Goal: Navigation & Orientation: Find specific page/section

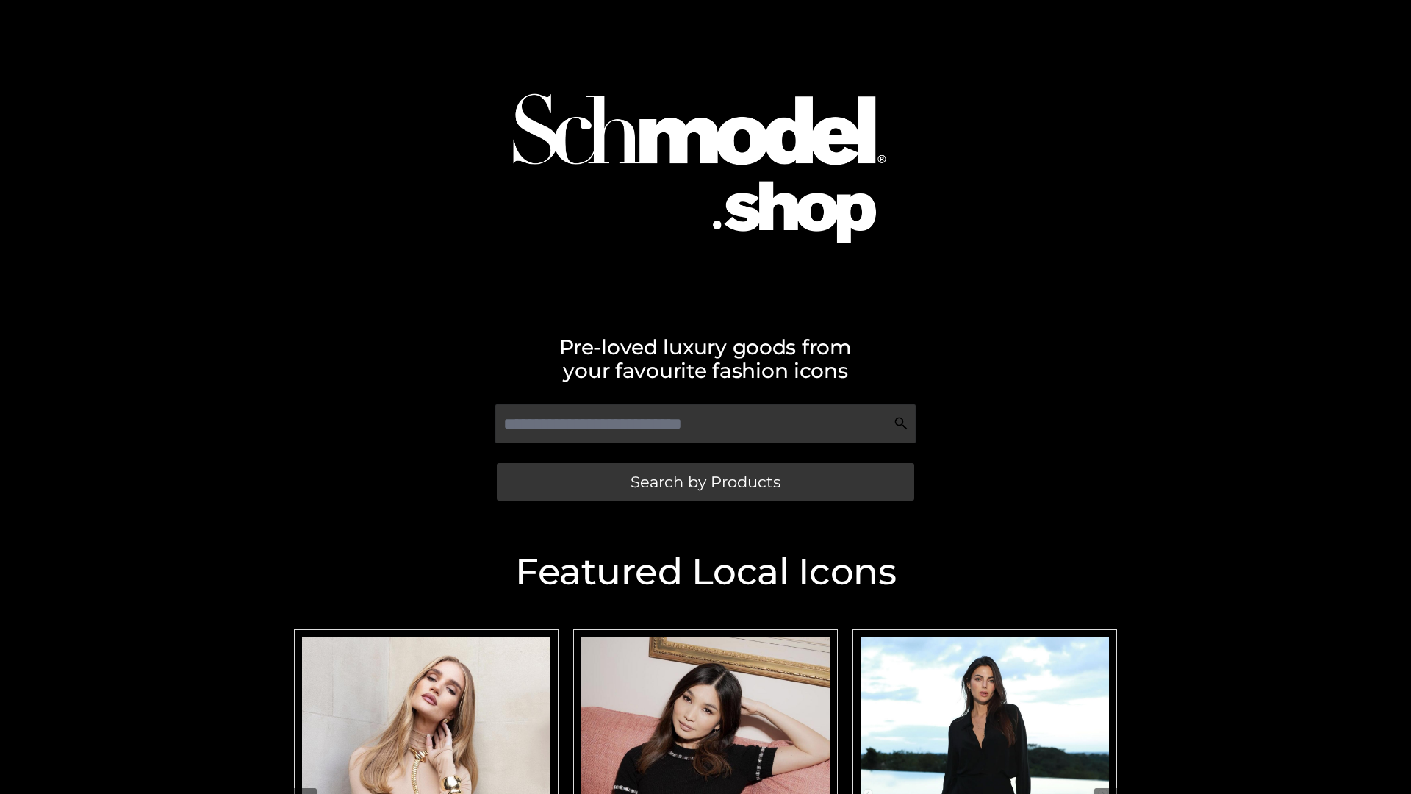
click at [705, 481] on span "Search by Products" at bounding box center [706, 481] width 150 height 15
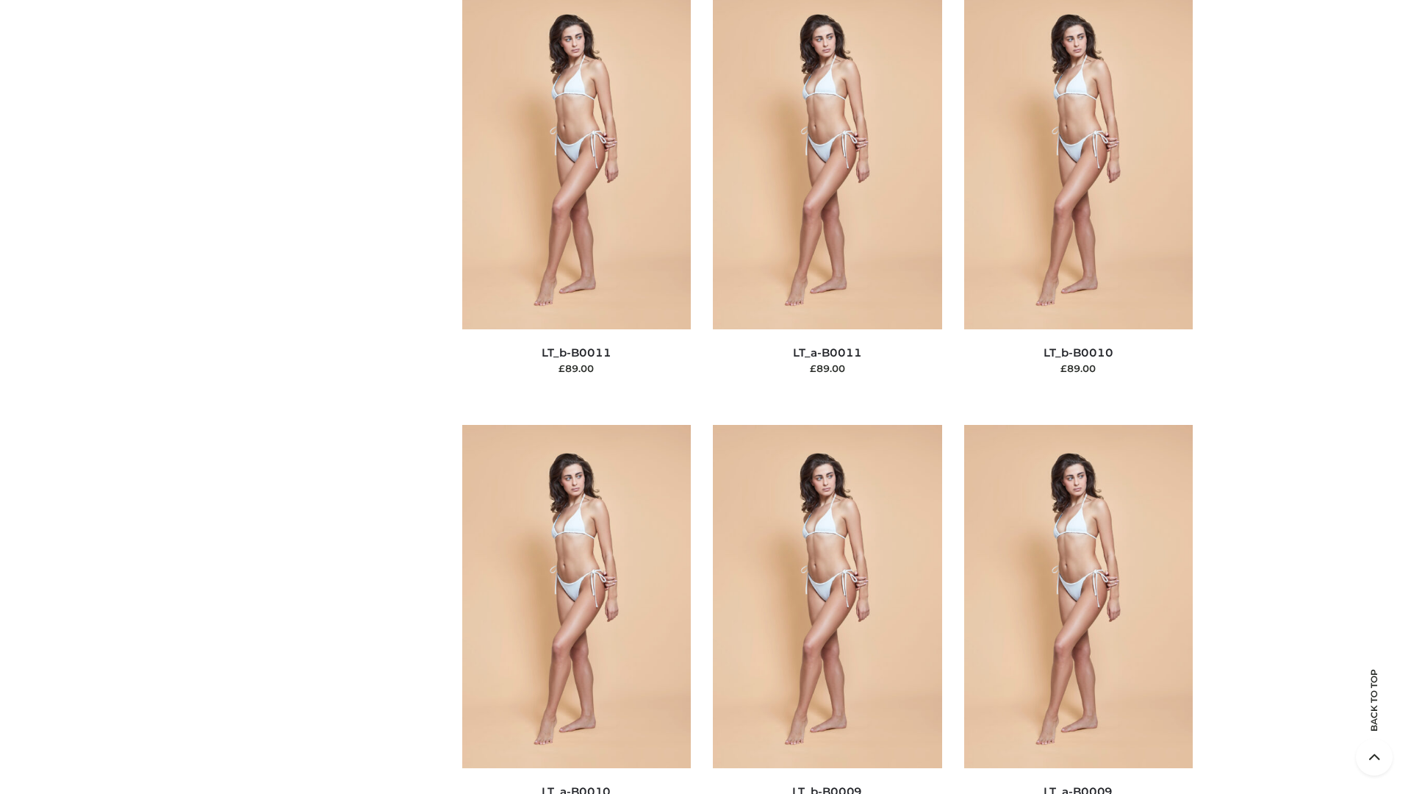
scroll to position [6602, 0]
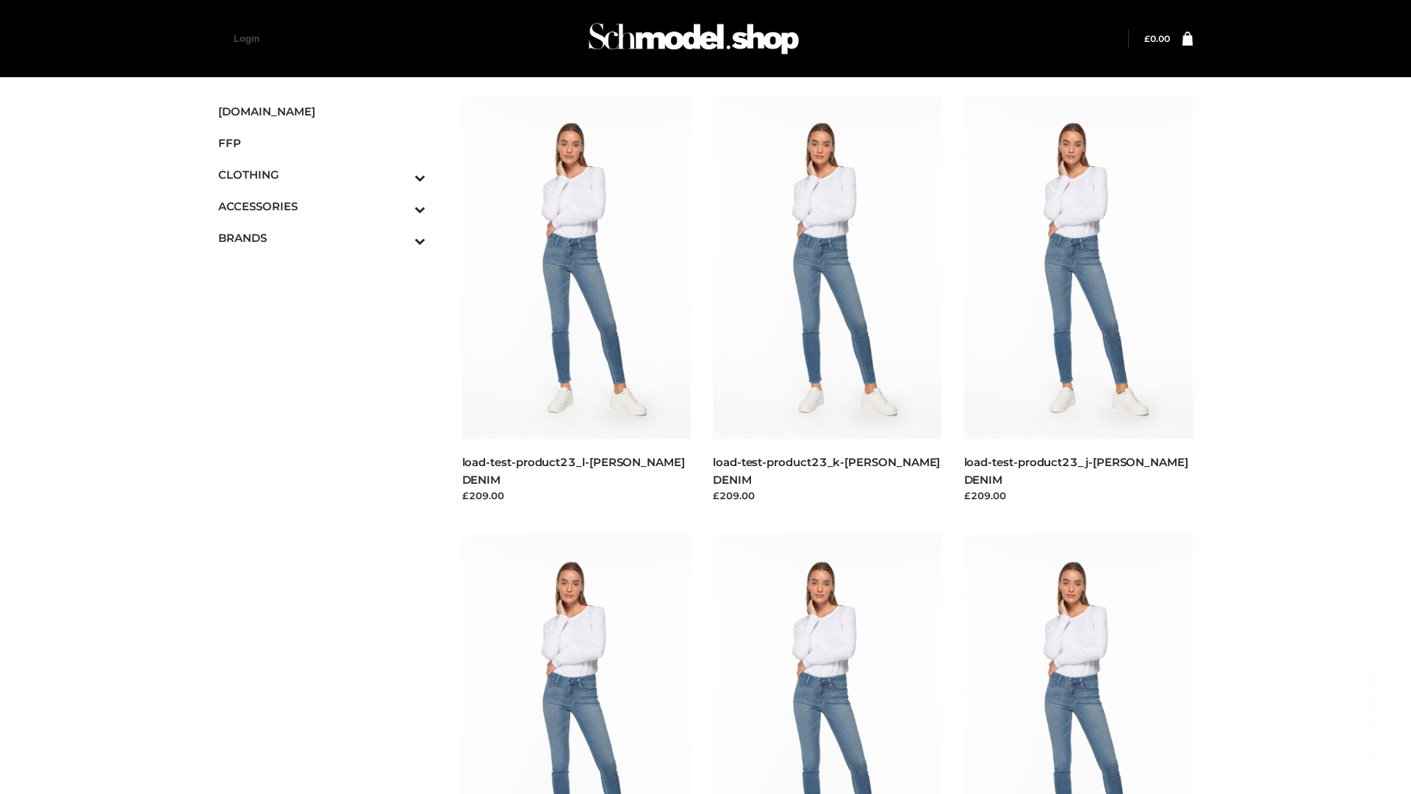
scroll to position [1289, 0]
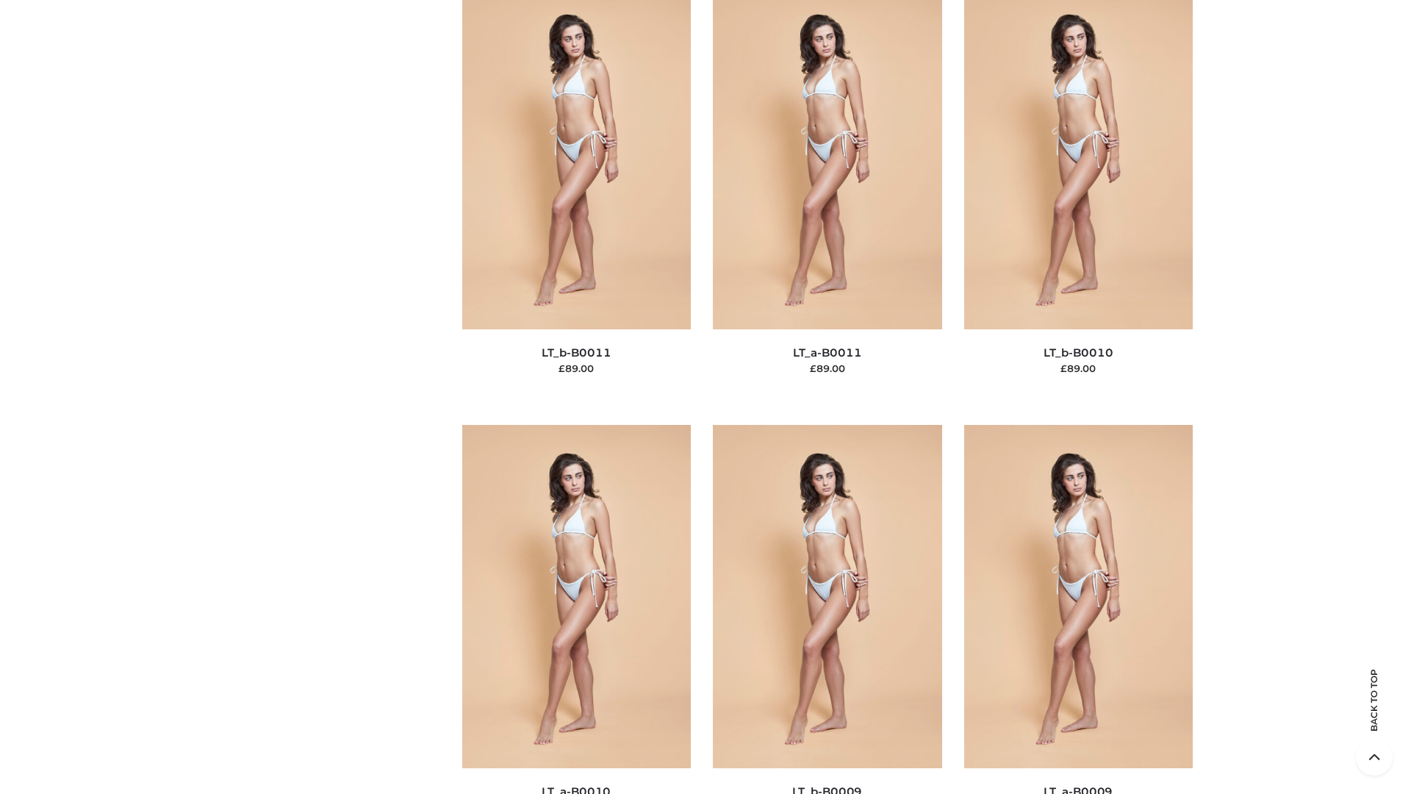
scroll to position [6602, 0]
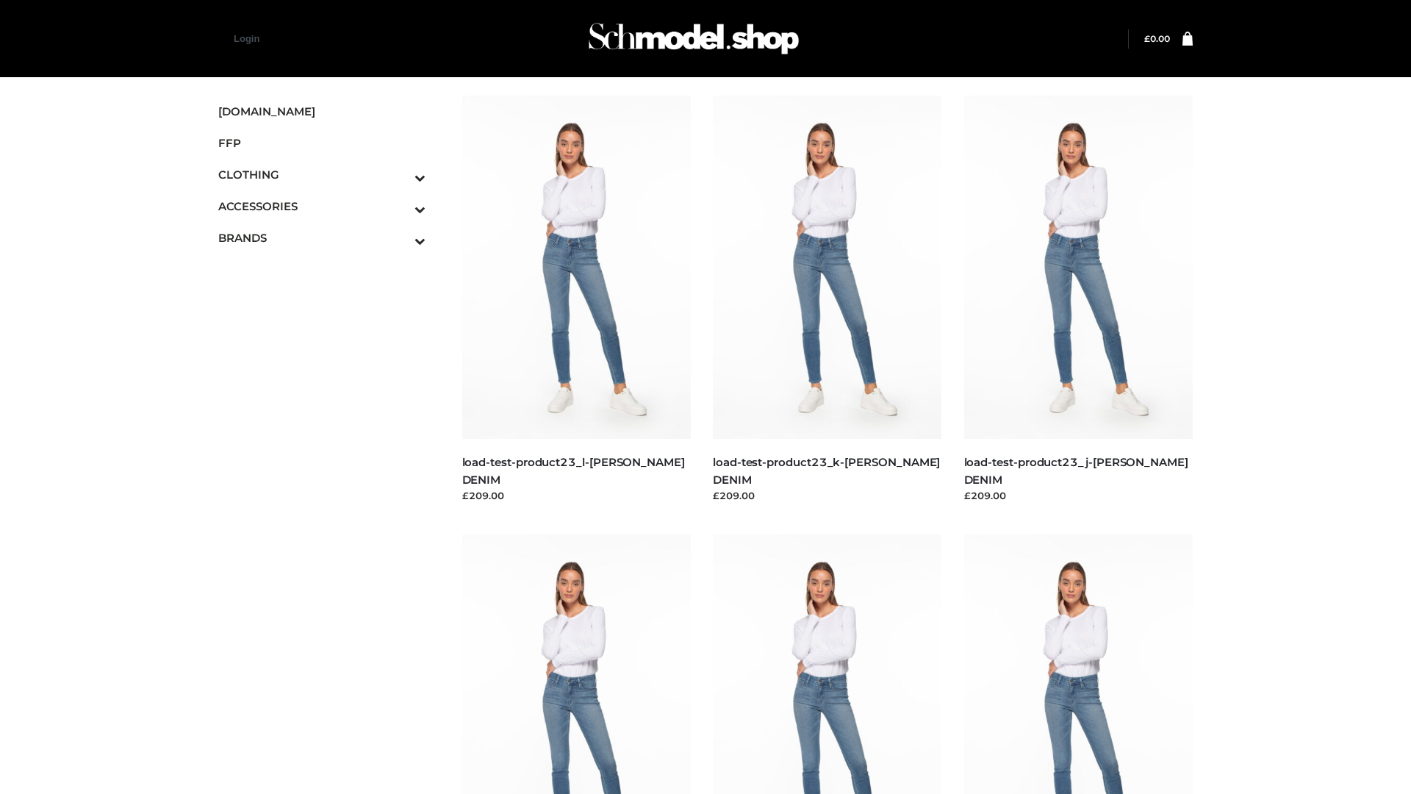
scroll to position [1289, 0]
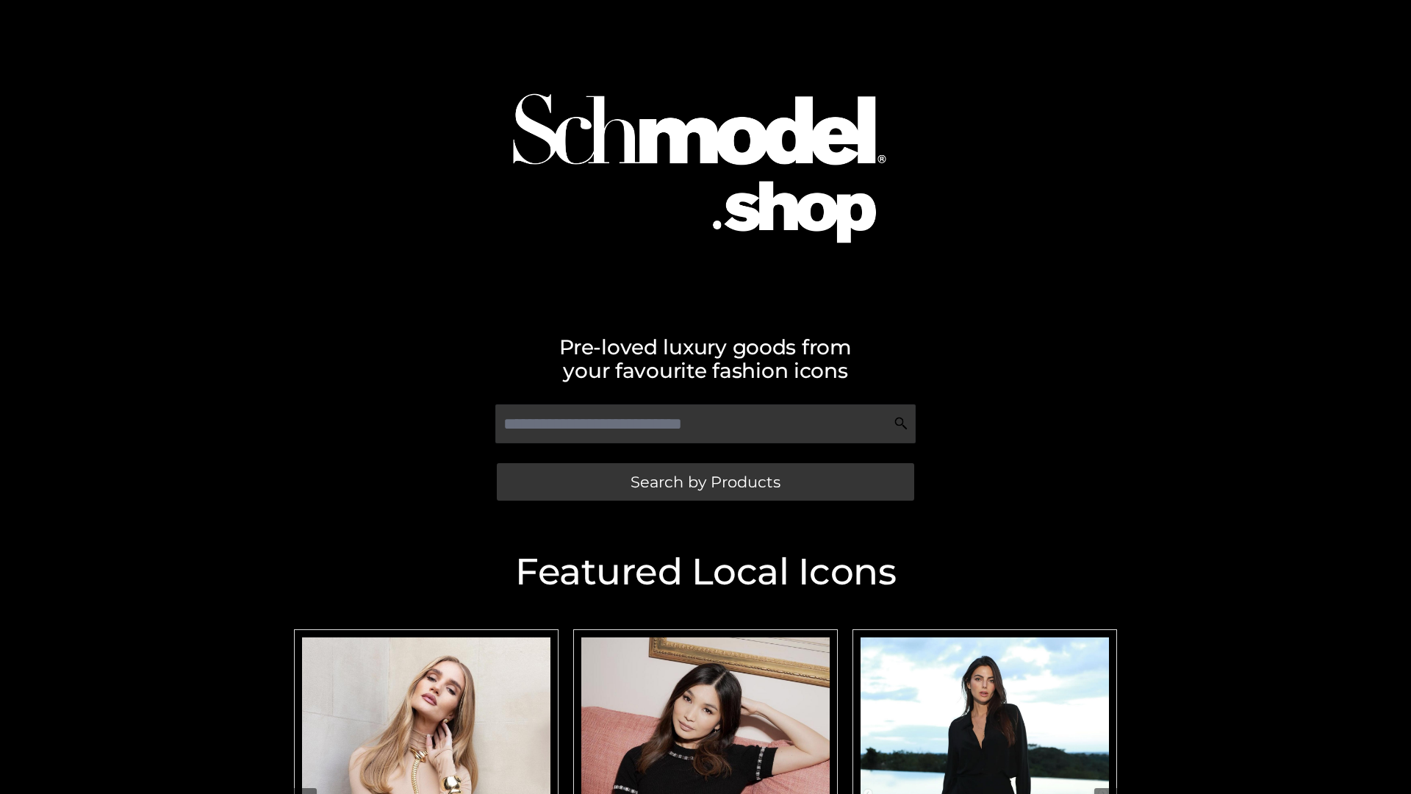
click at [705, 481] on span "Search by Products" at bounding box center [706, 481] width 150 height 15
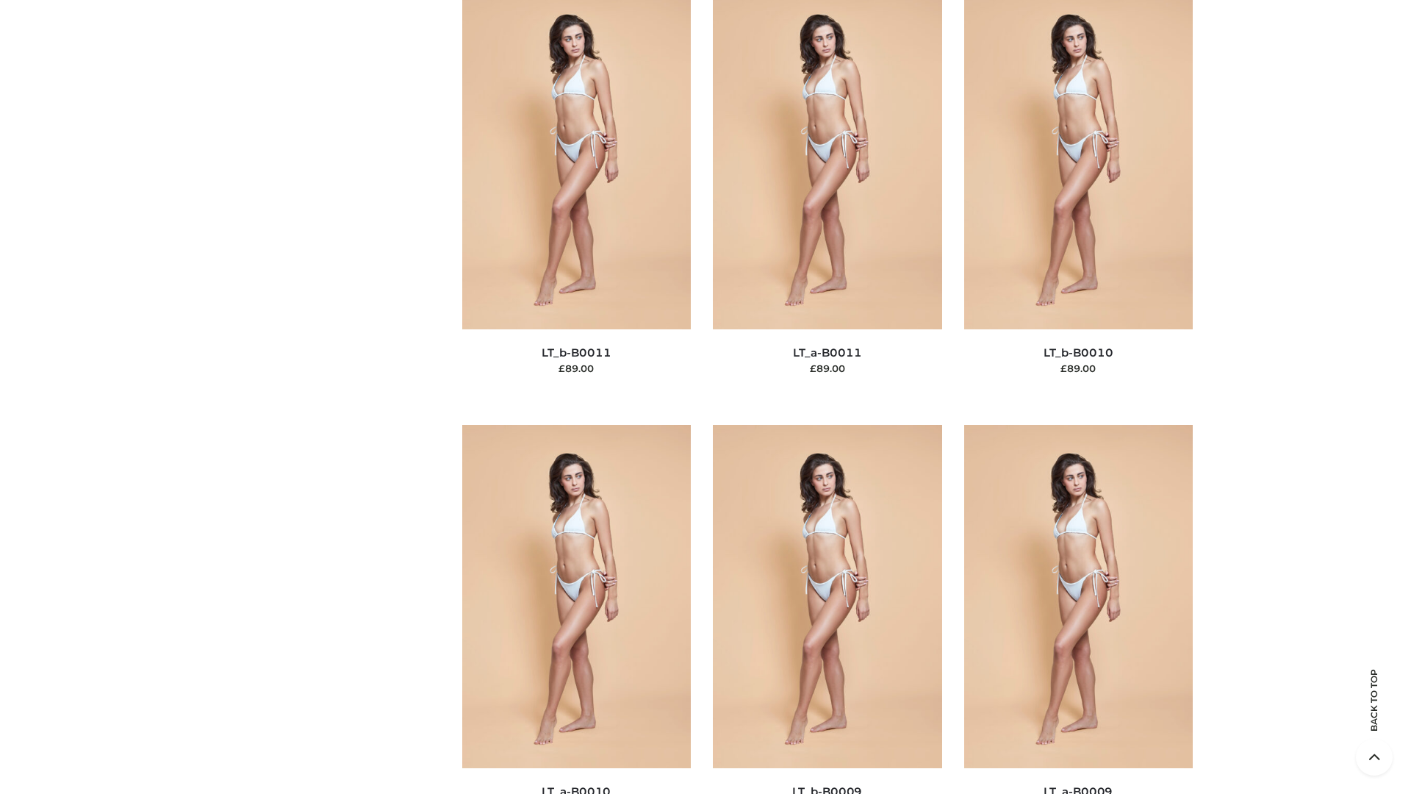
scroll to position [6602, 0]
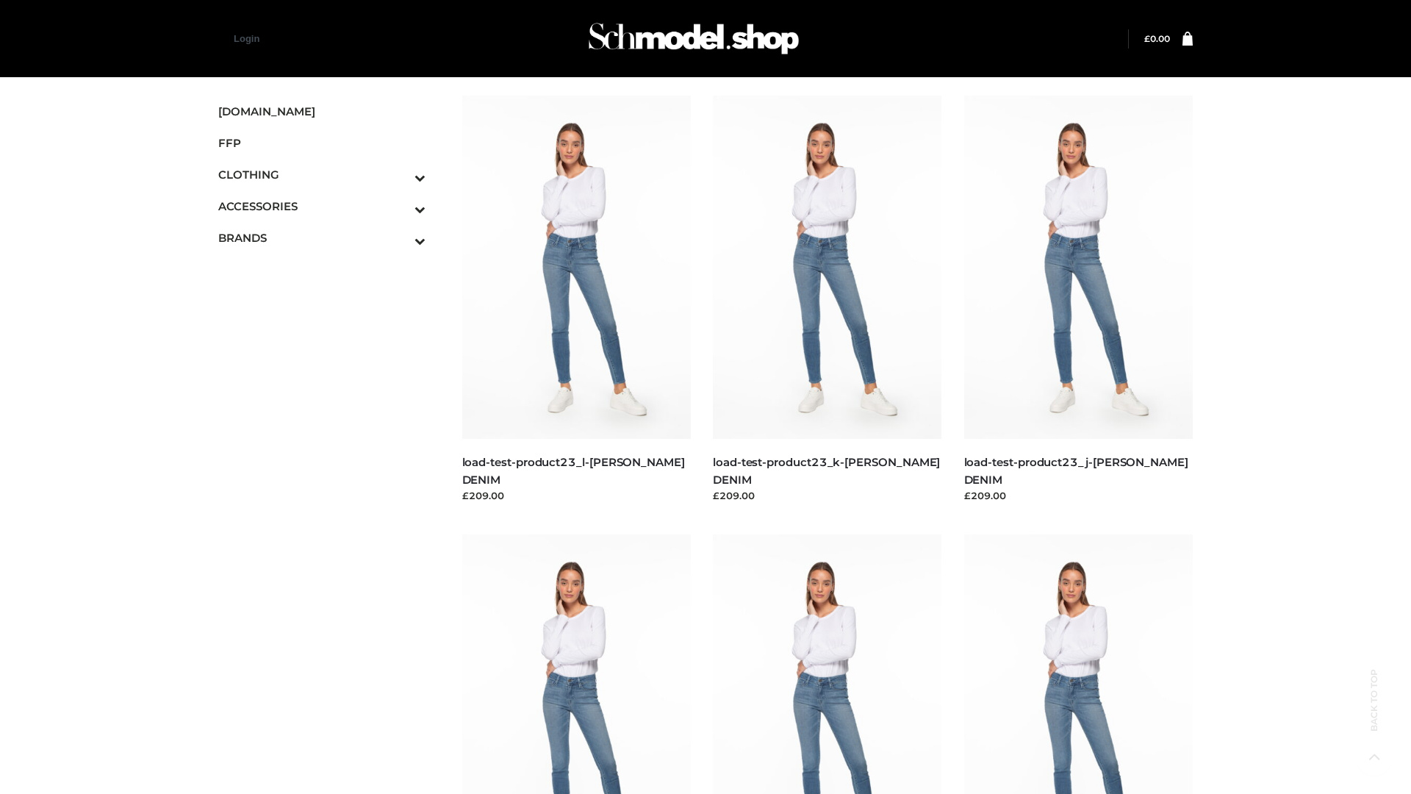
scroll to position [1289, 0]
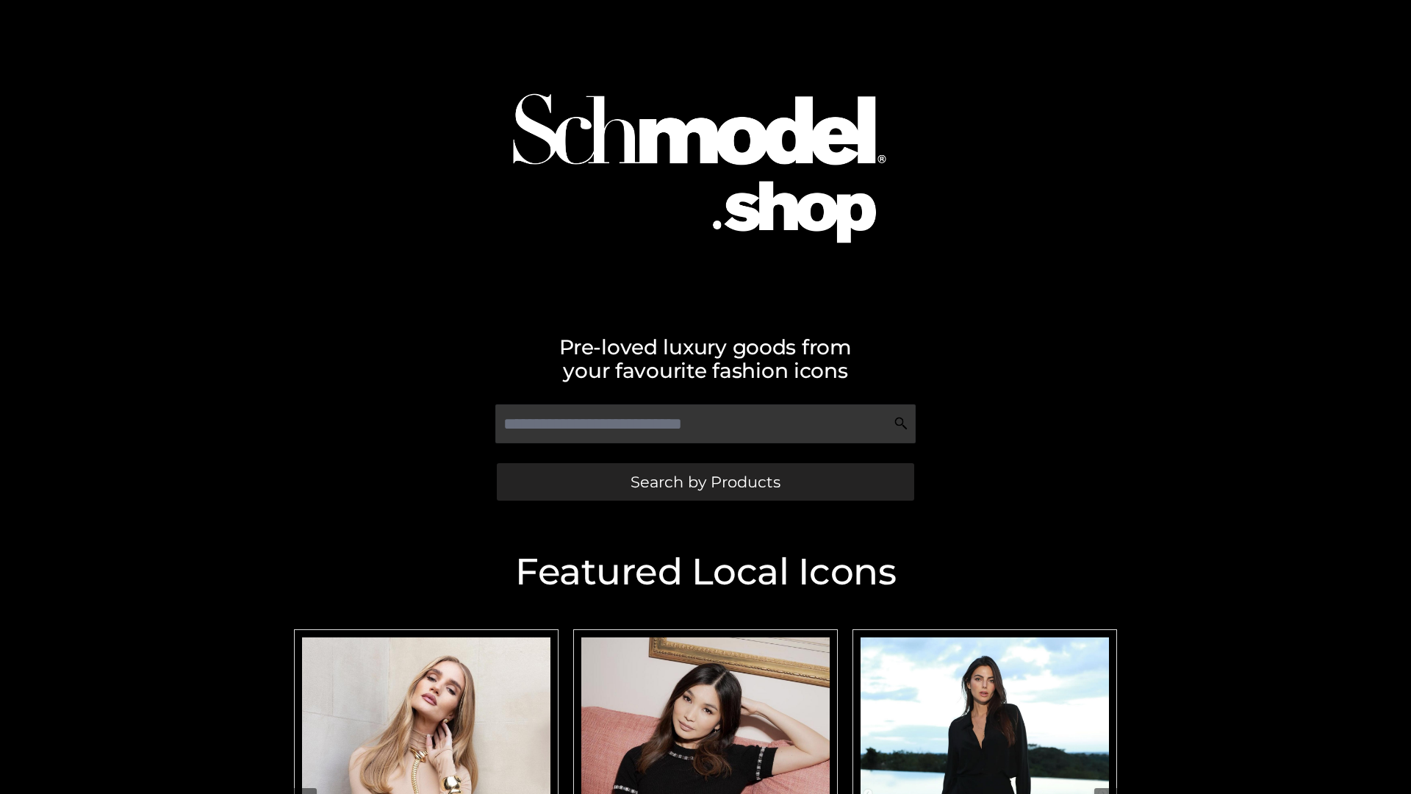
click at [705, 481] on span "Search by Products" at bounding box center [706, 481] width 150 height 15
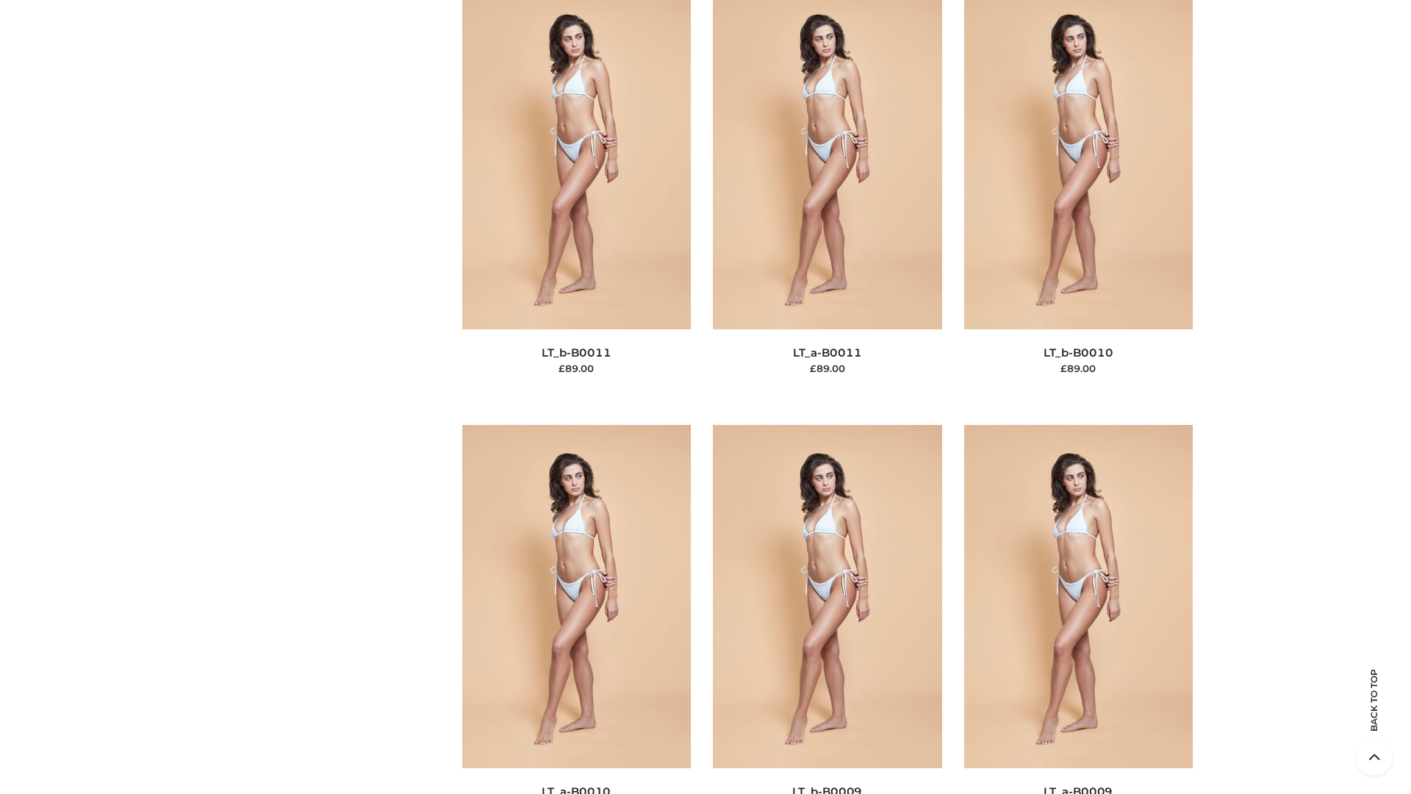
scroll to position [6602, 0]
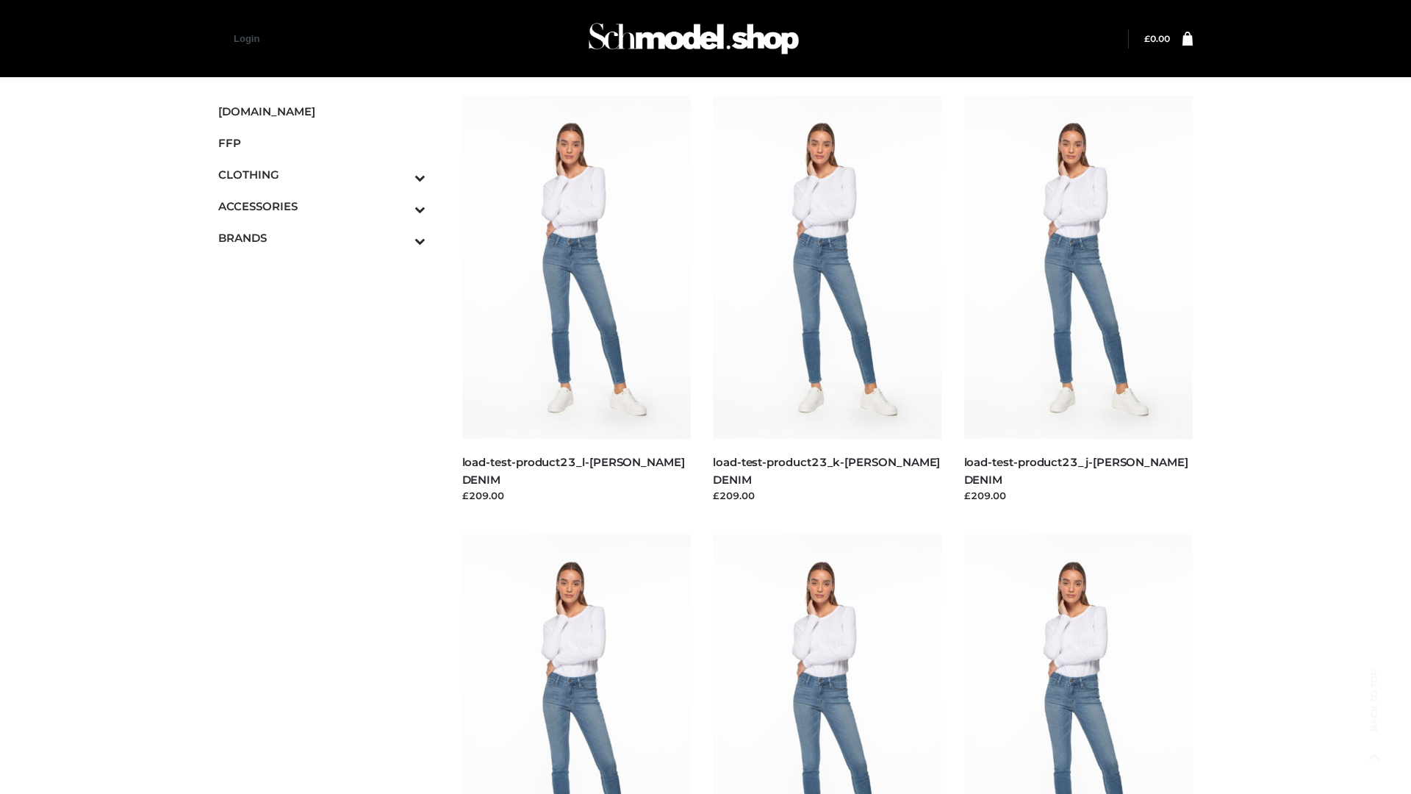
scroll to position [1289, 0]
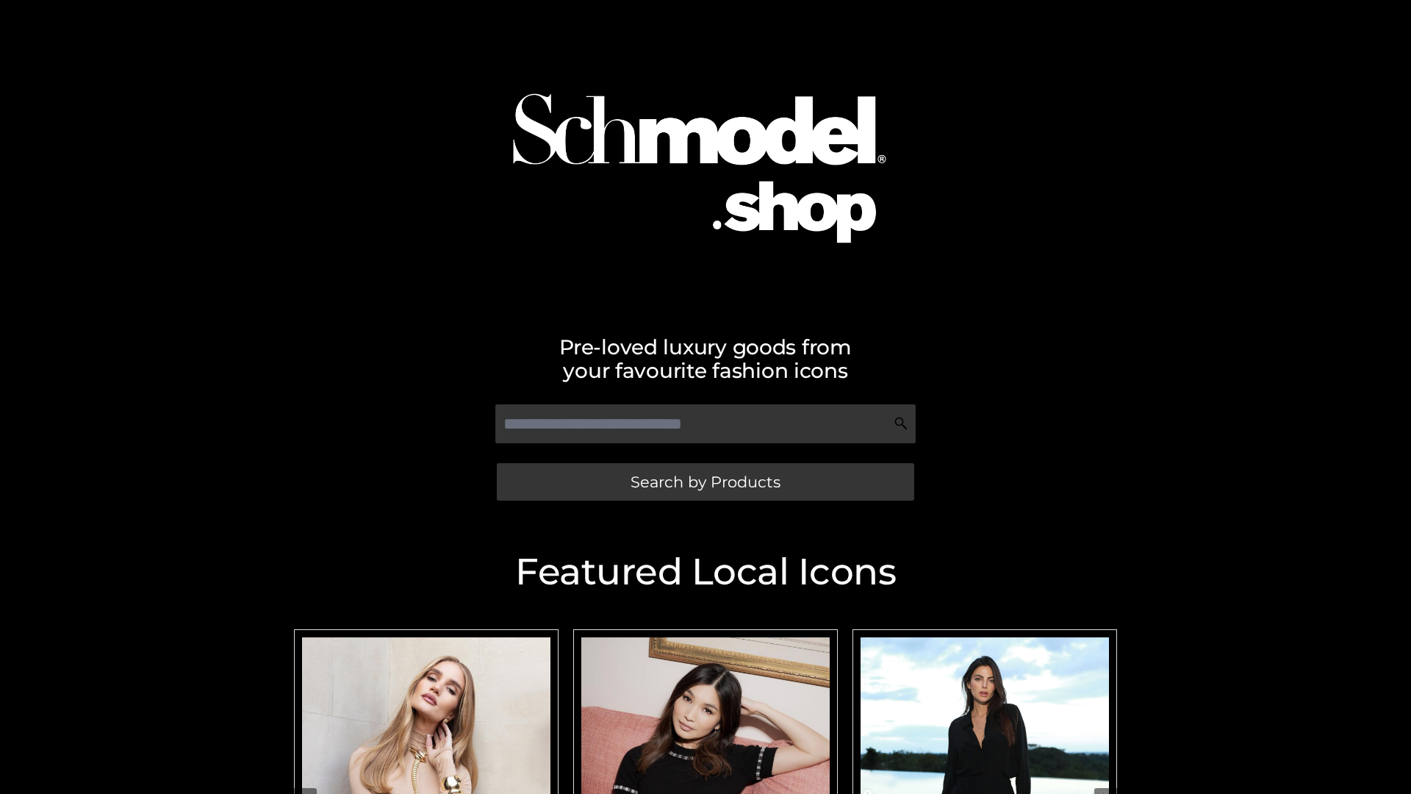
click at [705, 481] on span "Search by Products" at bounding box center [706, 481] width 150 height 15
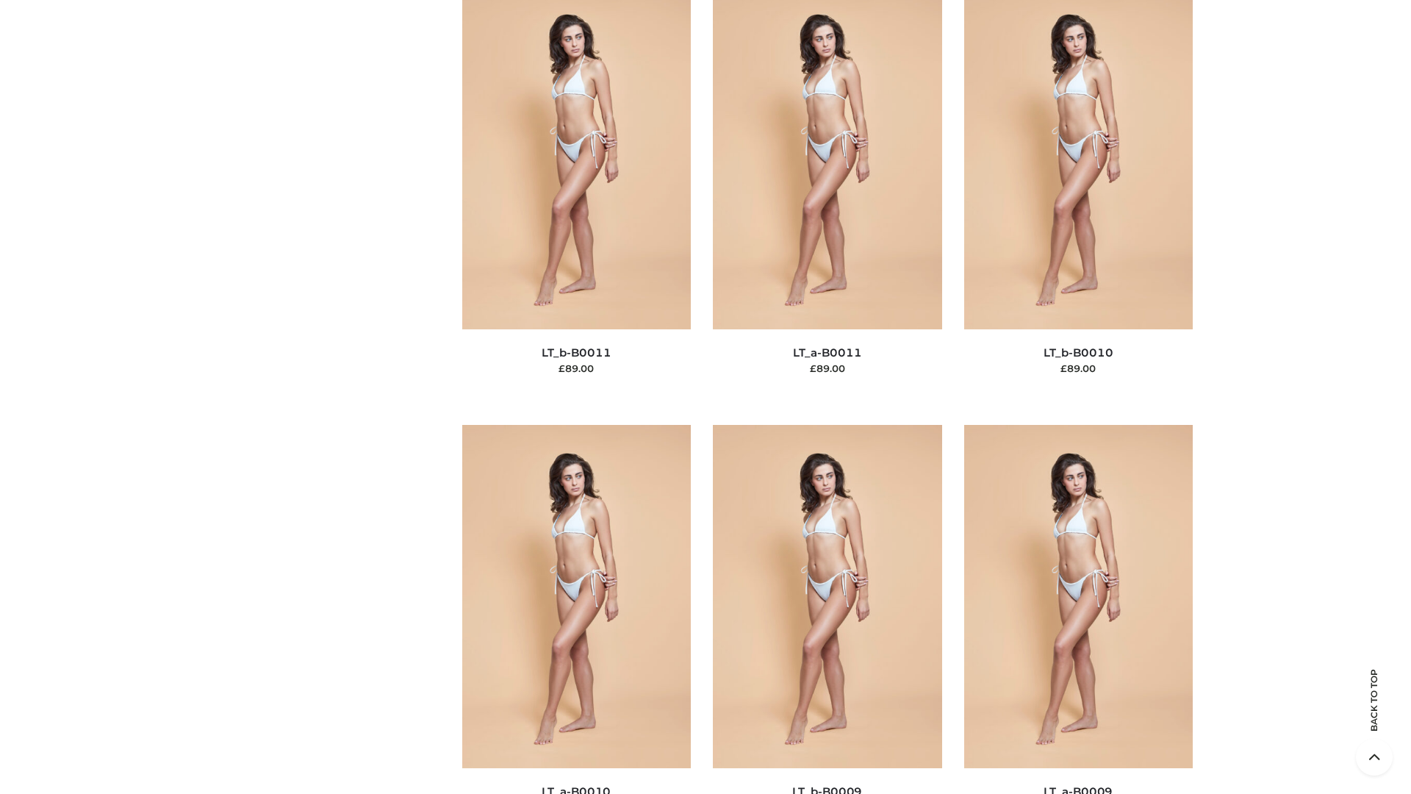
scroll to position [6602, 0]
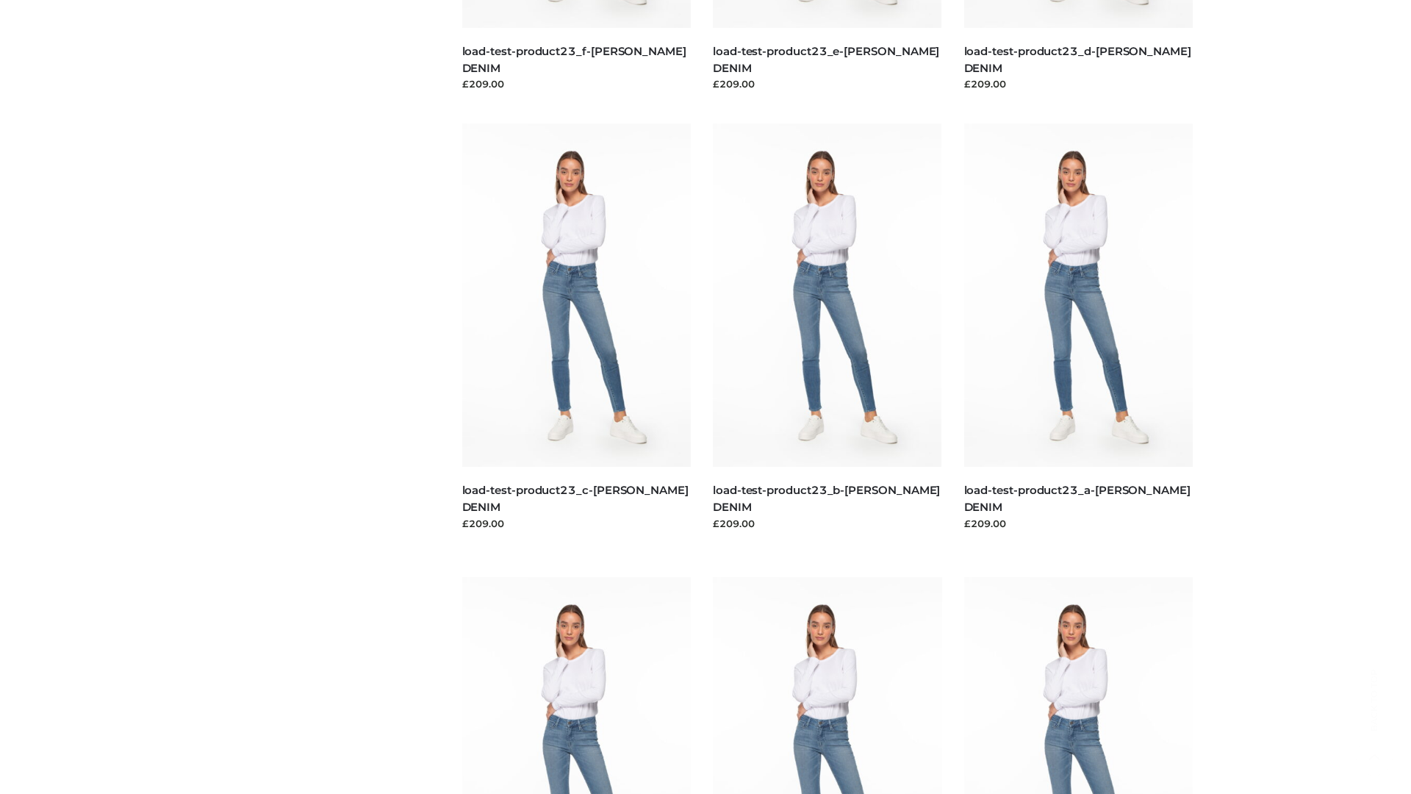
scroll to position [1289, 0]
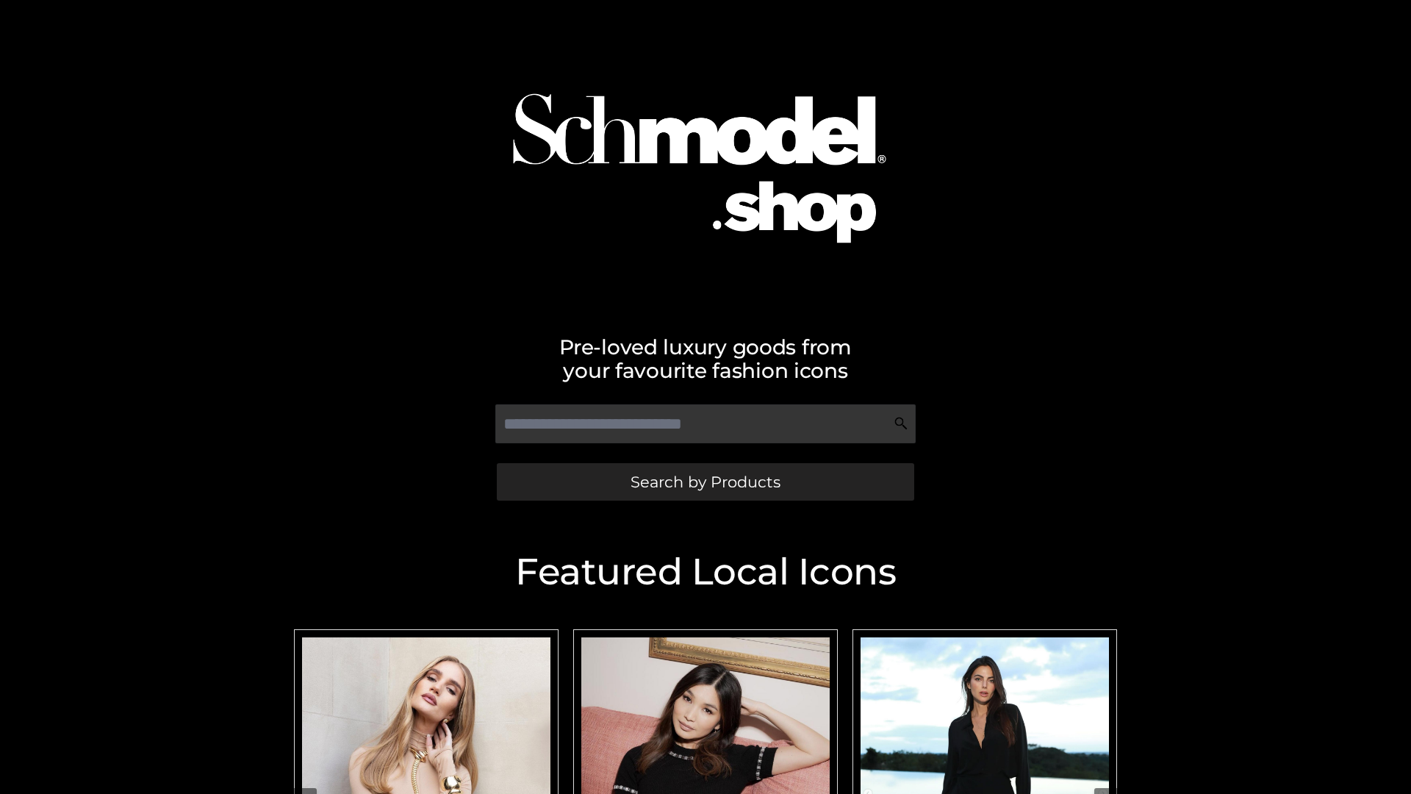
click at [705, 481] on span "Search by Products" at bounding box center [706, 481] width 150 height 15
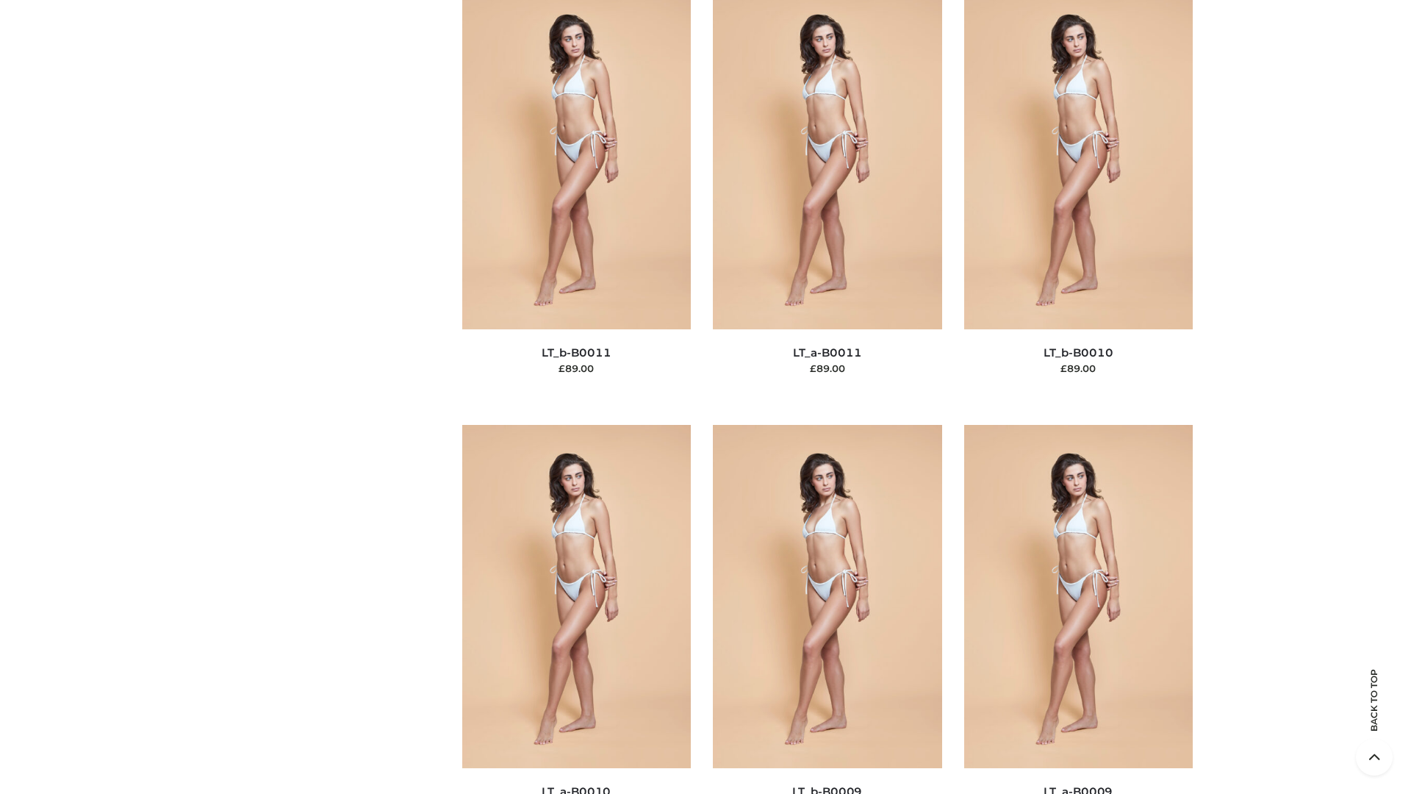
scroll to position [6602, 0]
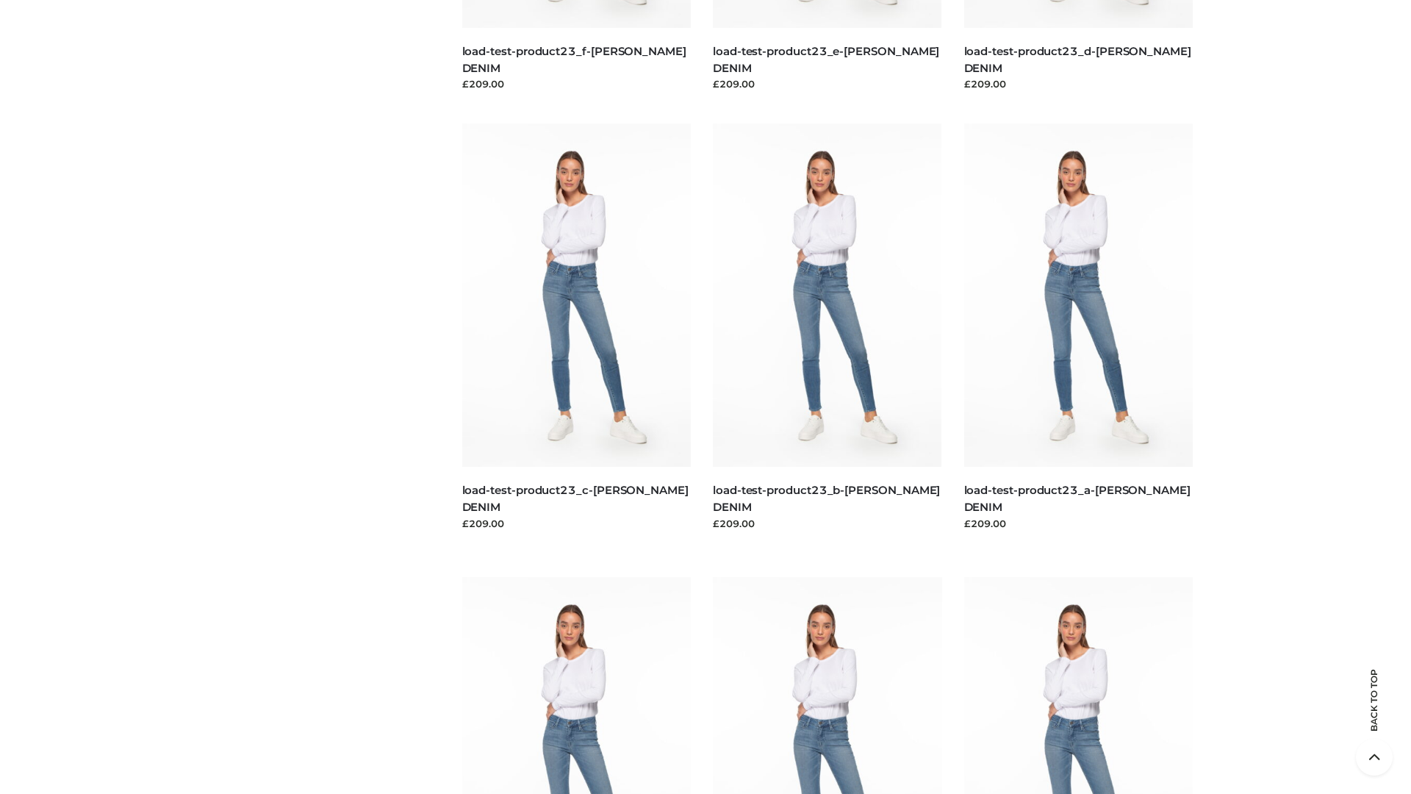
scroll to position [1289, 0]
